Goal: Information Seeking & Learning: Learn about a topic

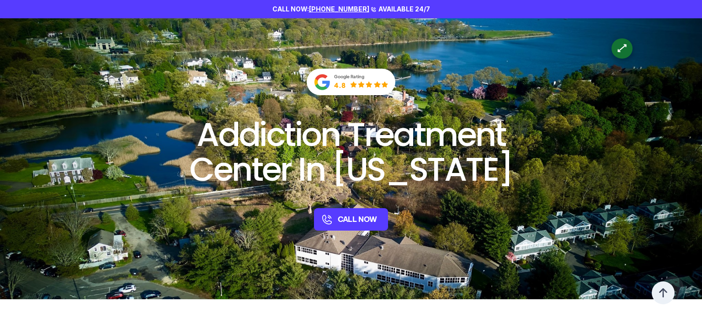
click at [175, 109] on div "Google Rating 4.8 Addiction Treatment Center In [US_STATE] CALL NOW" at bounding box center [351, 150] width 702 height 162
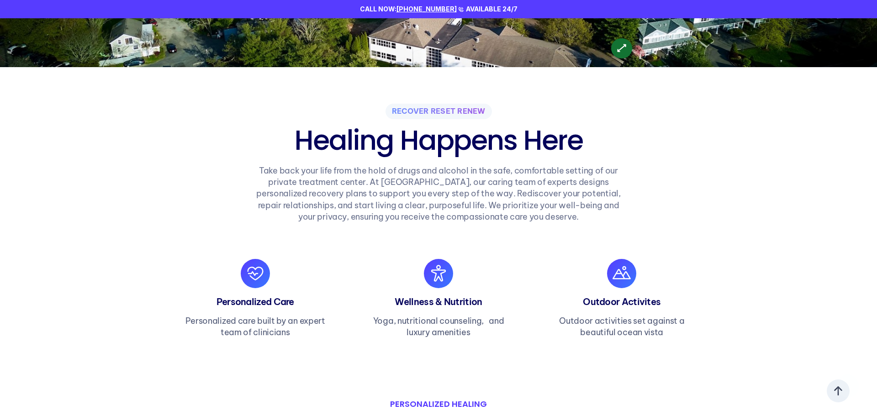
scroll to position [233, 0]
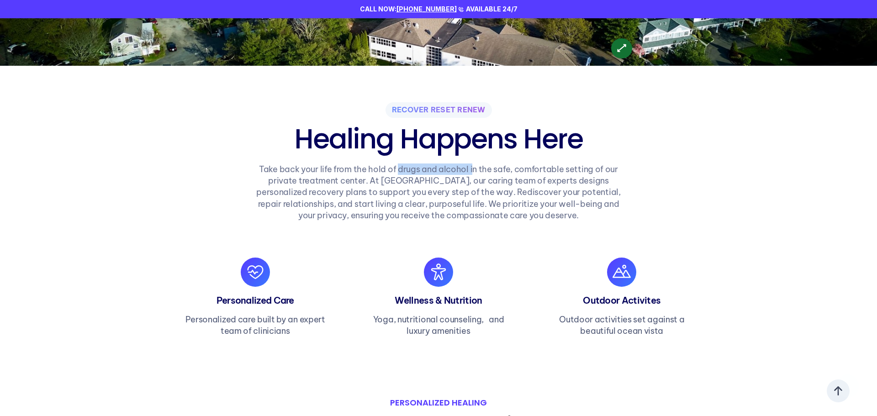
drag, startPoint x: 398, startPoint y: 174, endPoint x: 472, endPoint y: 165, distance: 74.5
click at [472, 165] on p "Take back your life from the hold of drugs and alcohol in the safe, comfortable…" at bounding box center [438, 193] width 377 height 58
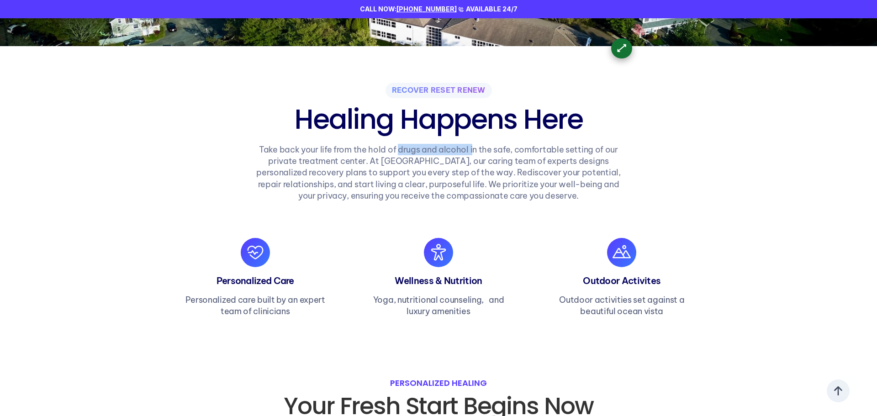
scroll to position [0, 0]
